Goal: Task Accomplishment & Management: Manage account settings

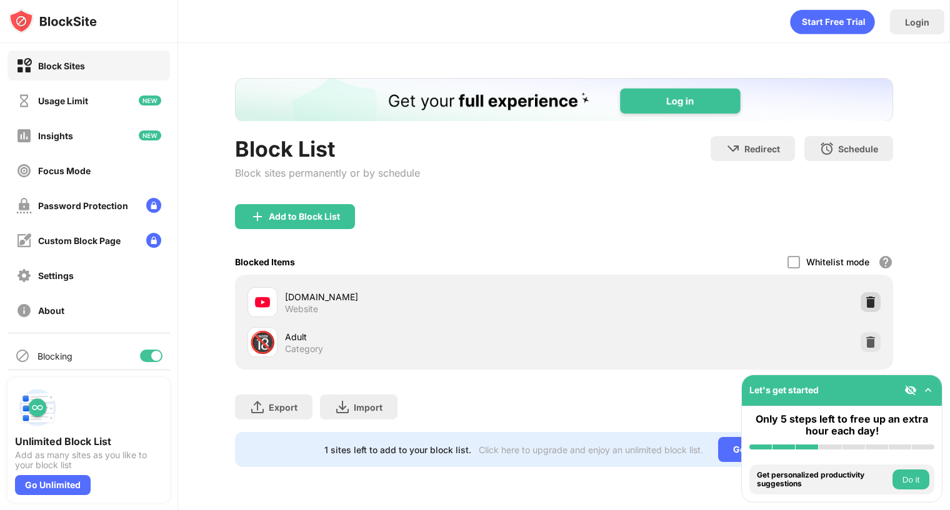
click at [872, 302] on img at bounding box center [870, 302] width 12 height 12
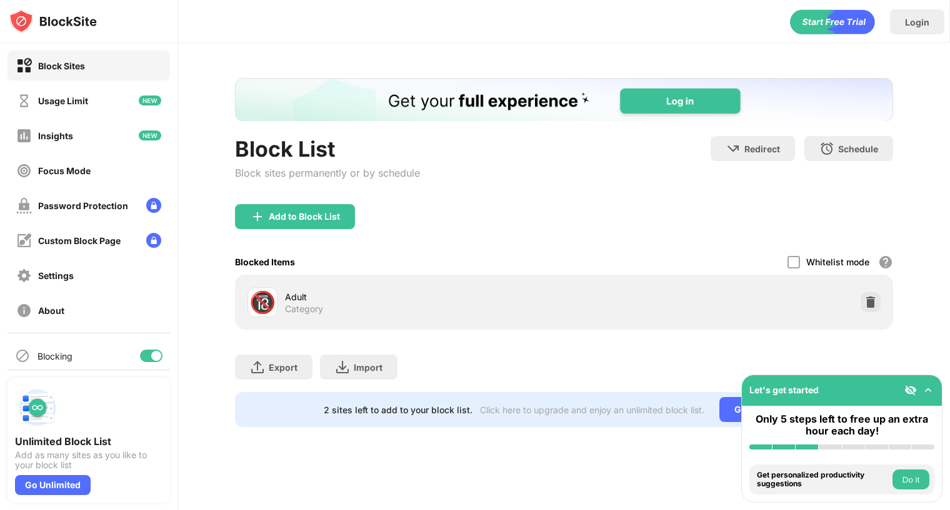
click at [930, 390] on img at bounding box center [927, 390] width 12 height 12
